Goal: Navigation & Orientation: Understand site structure

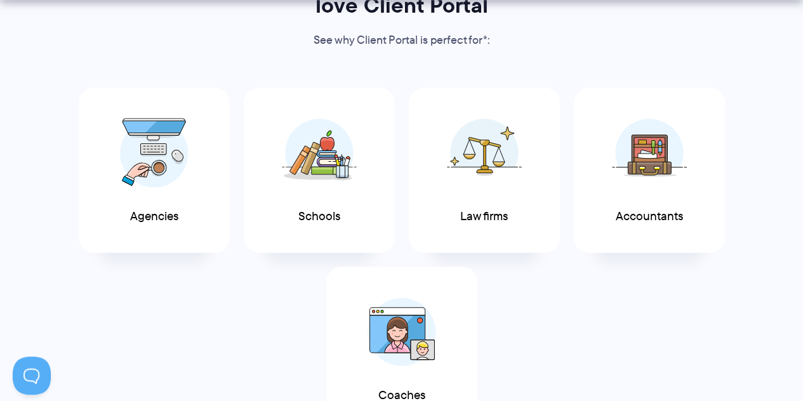
scroll to position [698, 0]
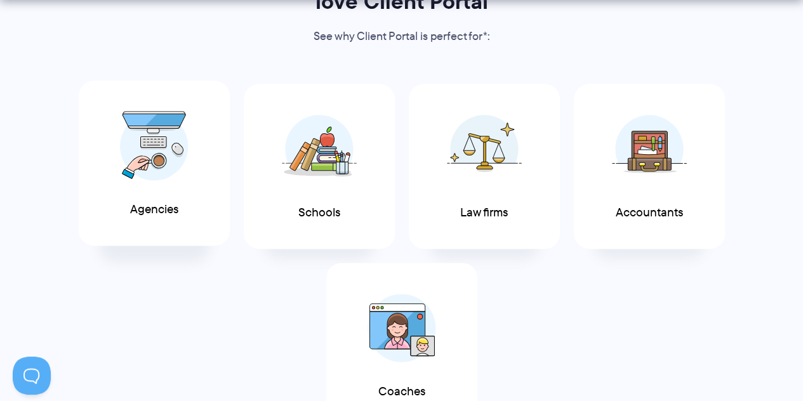
click at [185, 148] on img at bounding box center [154, 146] width 69 height 70
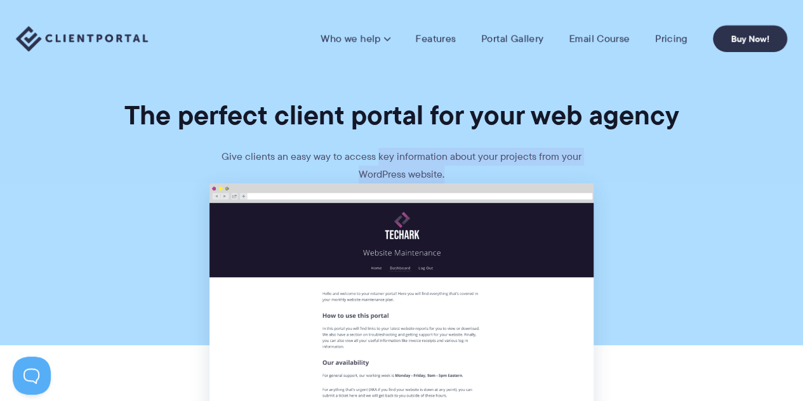
drag, startPoint x: 473, startPoint y: 172, endPoint x: 379, endPoint y: 146, distance: 97.5
click at [379, 146] on section "The perfect client portal for your web agency Give clients an easy way to acces…" at bounding box center [401, 91] width 803 height 183
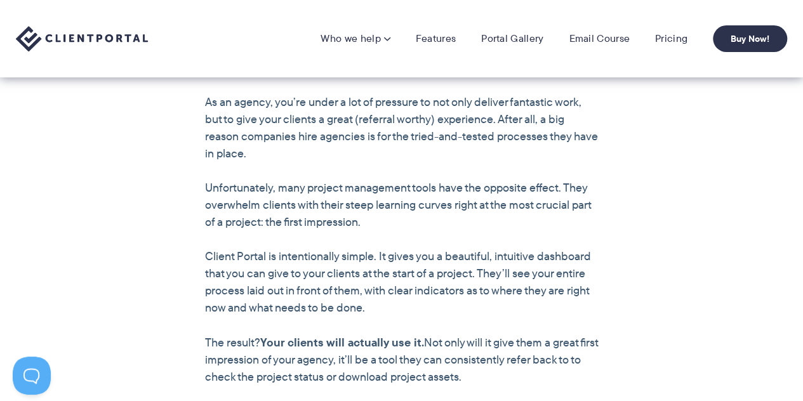
scroll to position [825, 0]
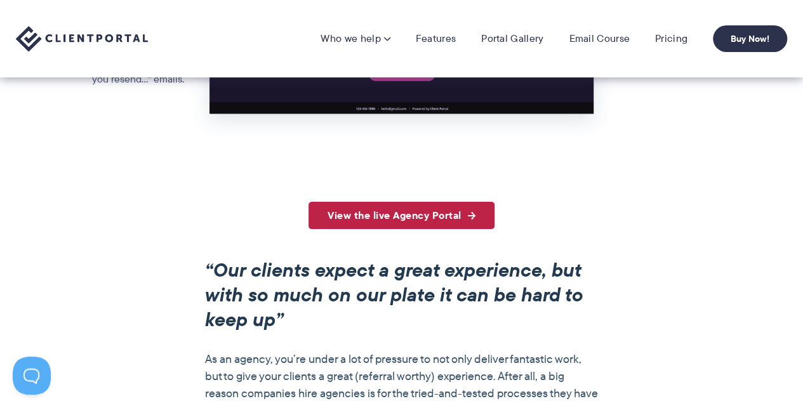
click at [435, 213] on link "View the live Agency Portal" at bounding box center [401, 215] width 186 height 27
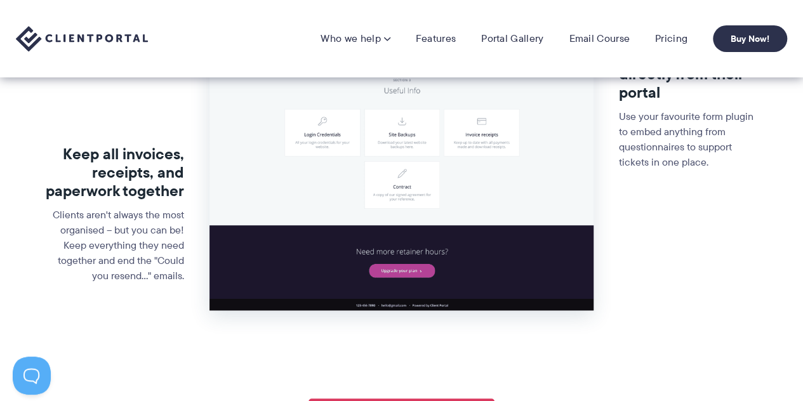
scroll to position [508, 0]
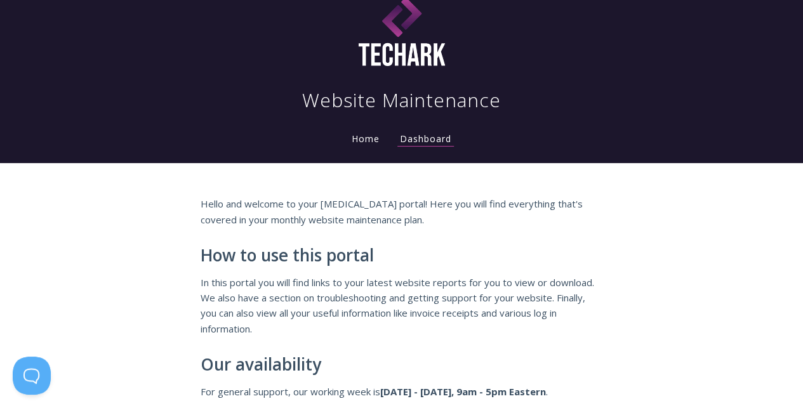
scroll to position [63, 0]
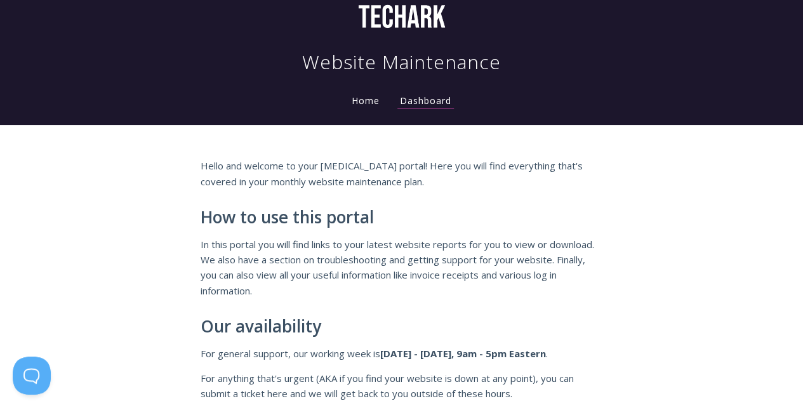
click at [369, 109] on li "Home" at bounding box center [365, 96] width 48 height 25
click at [369, 102] on link "Home" at bounding box center [365, 101] width 33 height 12
click at [426, 107] on link "Dashboard" at bounding box center [425, 102] width 56 height 14
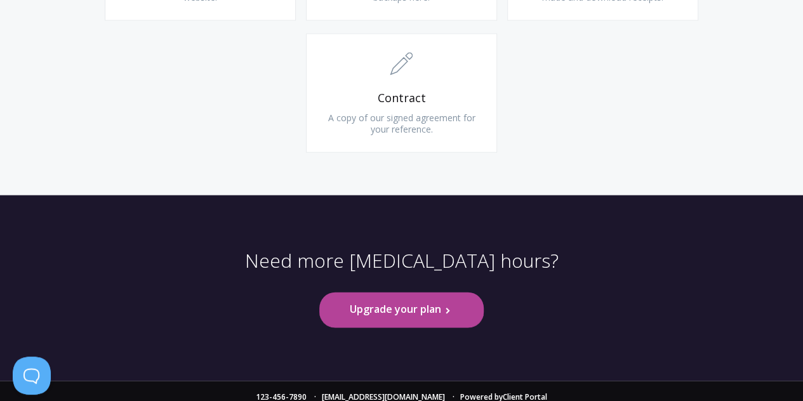
scroll to position [1213, 0]
